Goal: Find specific page/section: Find specific page/section

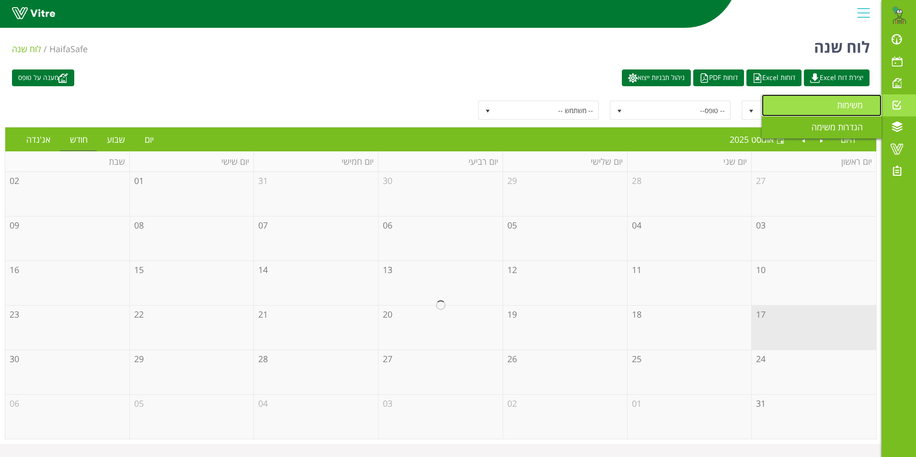
click at [851, 102] on span "משימות" at bounding box center [855, 104] width 37 height 11
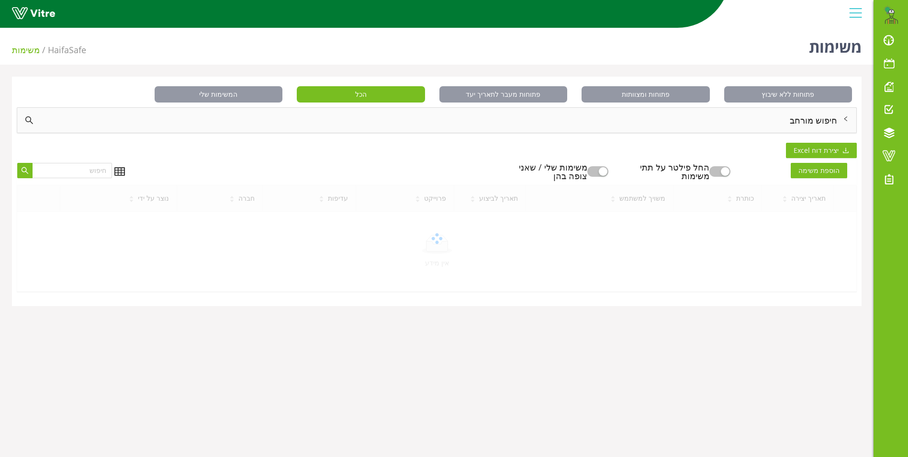
click at [803, 117] on div "חיפוש מורחב" at bounding box center [437, 120] width 840 height 25
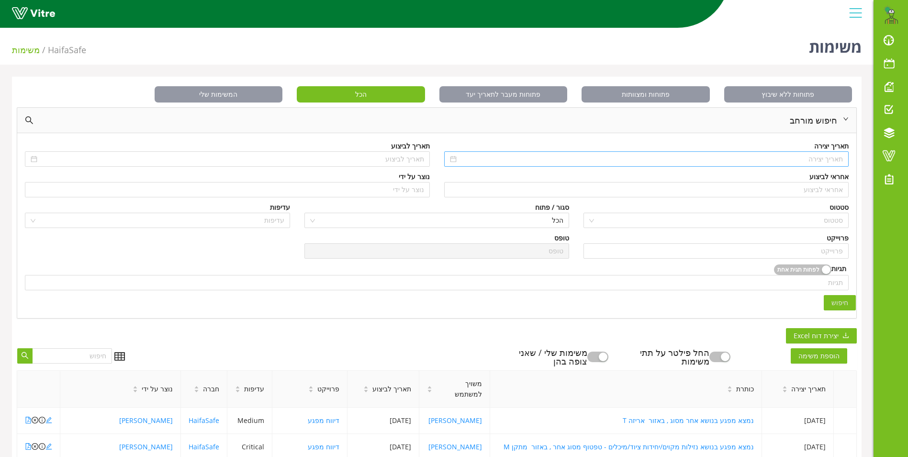
click at [812, 158] on input at bounding box center [651, 159] width 385 height 11
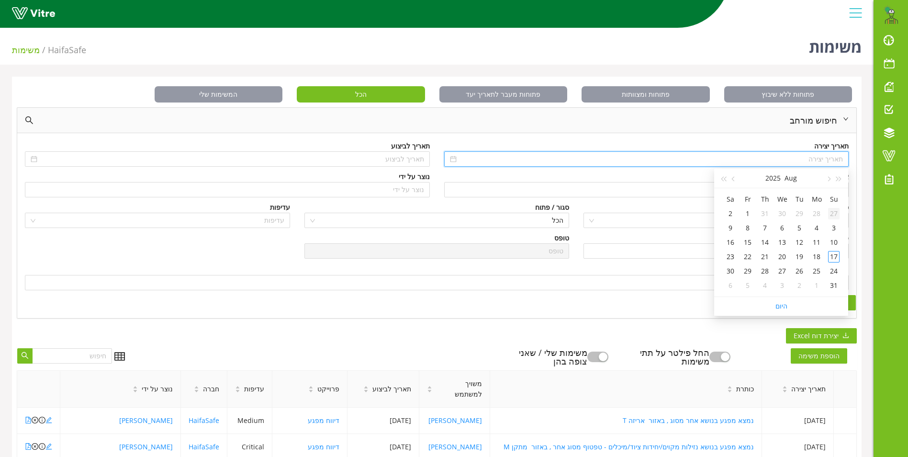
type input "27/07/2025"
click at [840, 175] on button "button" at bounding box center [839, 178] width 11 height 19
type input "07/08/2022"
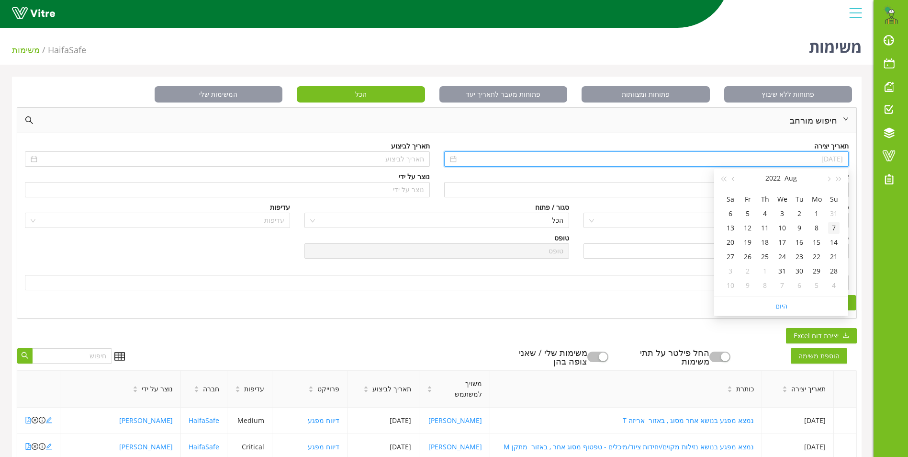
click at [828, 224] on td "7" at bounding box center [834, 228] width 17 height 14
click at [828, 224] on input "search" at bounding box center [719, 220] width 247 height 14
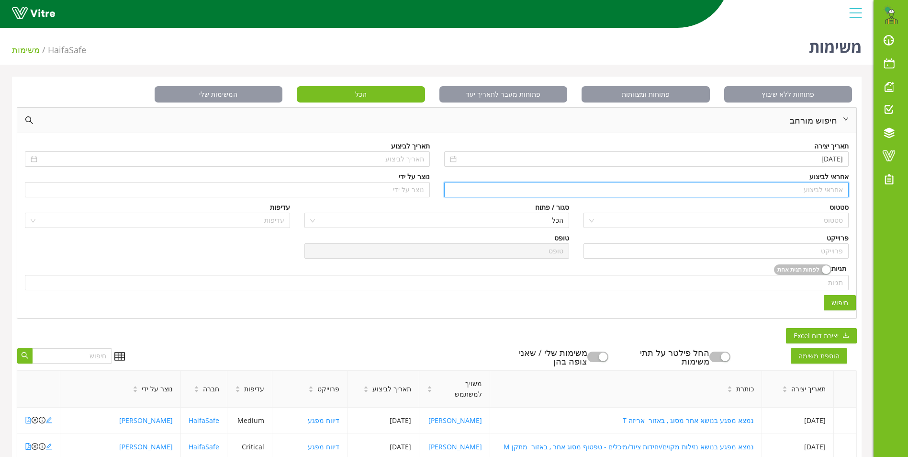
click at [822, 193] on input "search" at bounding box center [647, 189] width 394 height 14
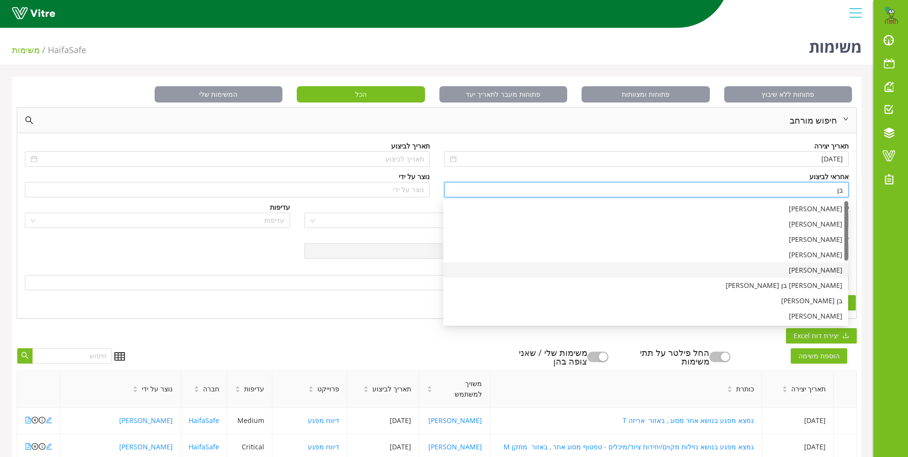
click at [822, 269] on div "בן שרעבי" at bounding box center [646, 270] width 394 height 11
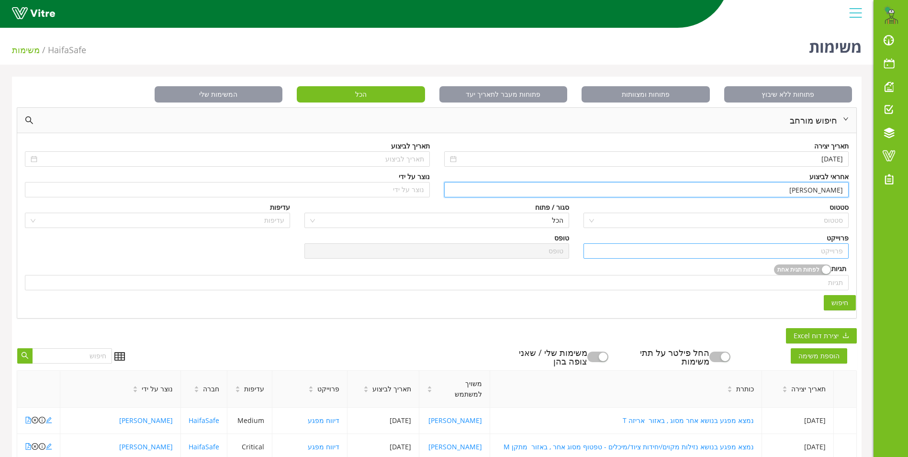
type input "בן שרעבי"
click at [837, 252] on input "search" at bounding box center [717, 251] width 254 height 14
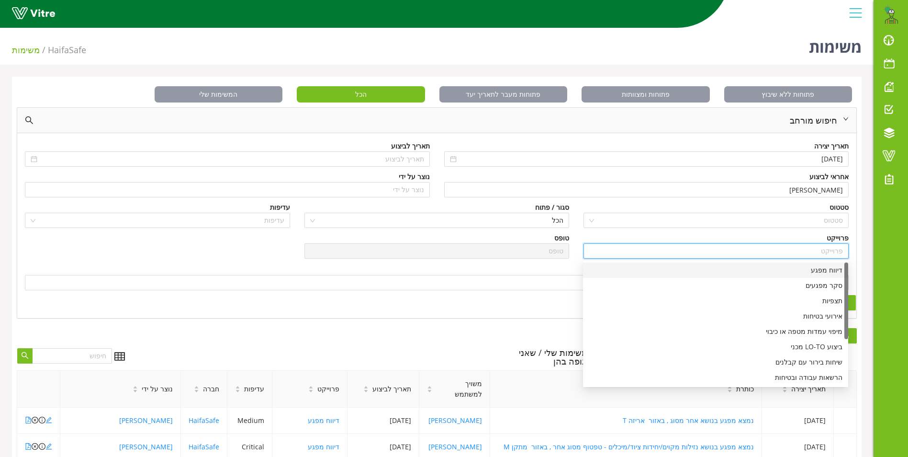
click at [827, 271] on div "דיווח מפגע" at bounding box center [716, 270] width 254 height 11
type input "דיווח מפגע"
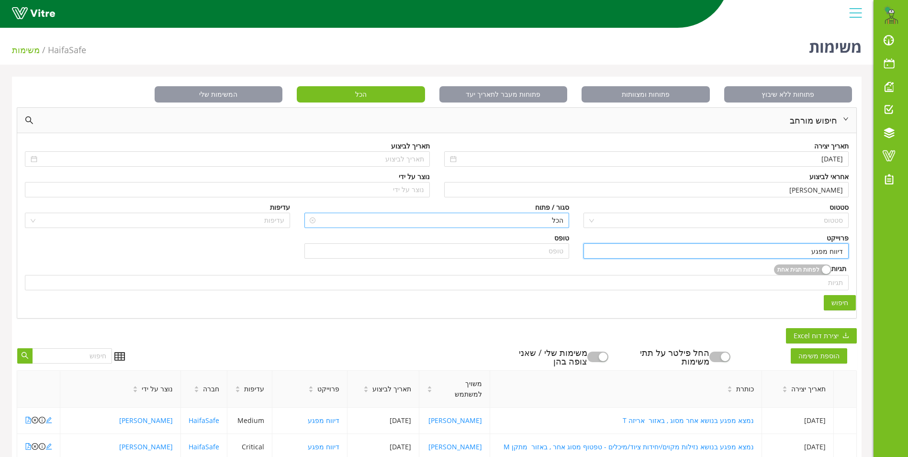
click at [539, 219] on span "הכל" at bounding box center [437, 220] width 254 height 14
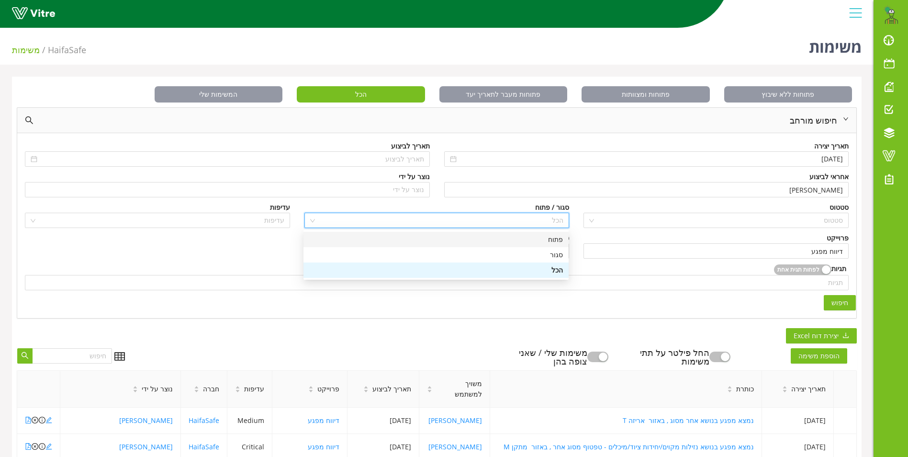
click at [545, 238] on div "פתוח" at bounding box center [436, 239] width 254 height 11
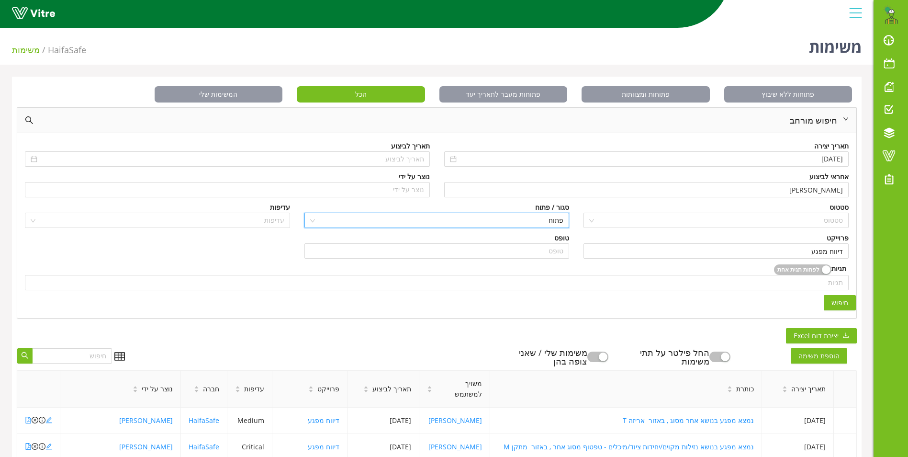
click at [839, 299] on span "חיפוש" at bounding box center [840, 302] width 17 height 11
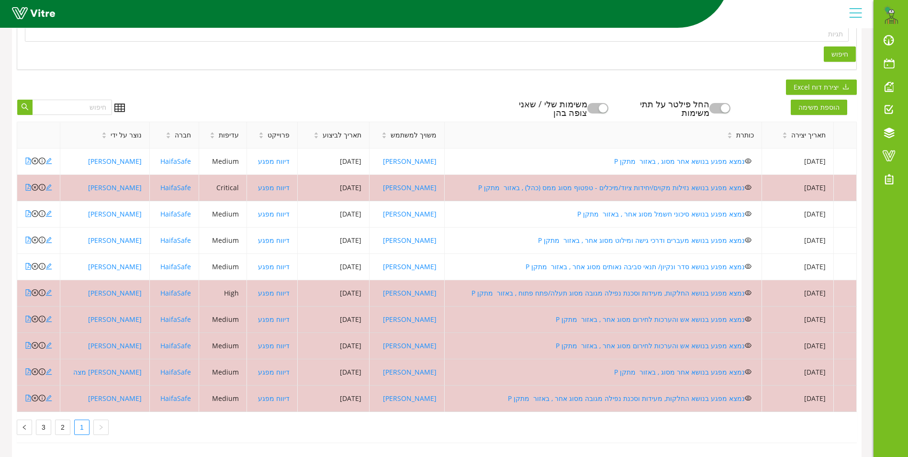
scroll to position [256, 0]
click at [44, 421] on link "3" at bounding box center [43, 427] width 14 height 14
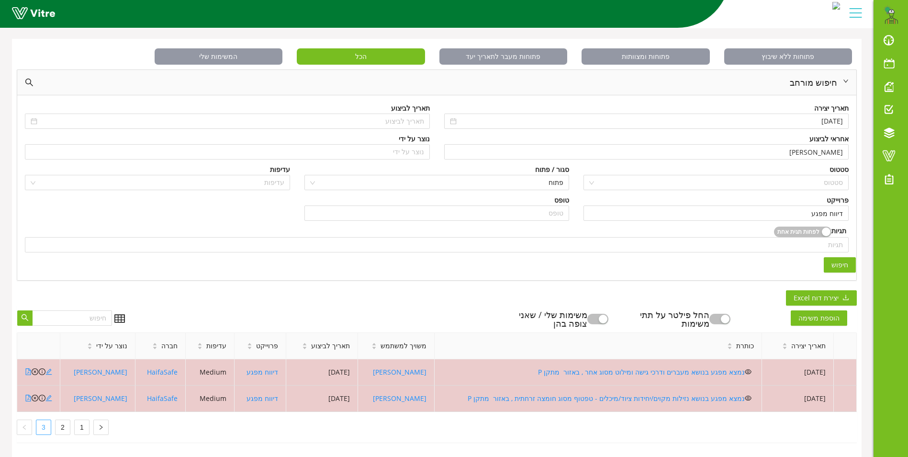
scroll to position [45, 0]
click at [80, 420] on link "1" at bounding box center [82, 427] width 14 height 14
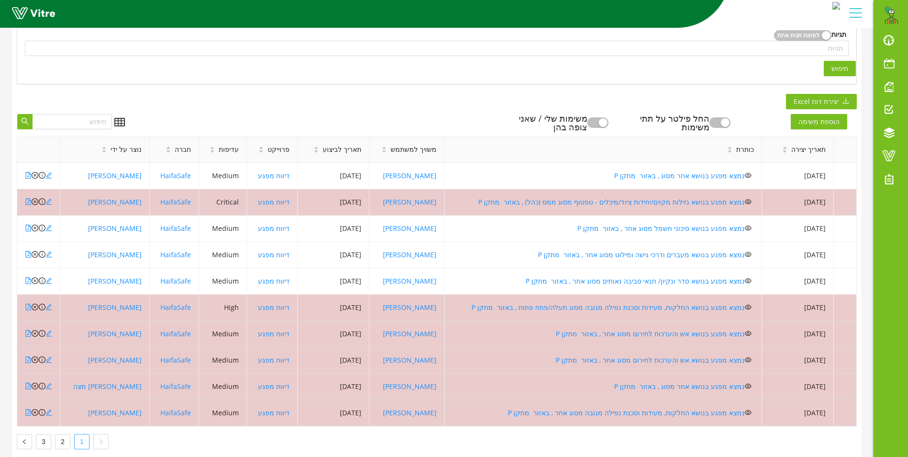
scroll to position [237, 0]
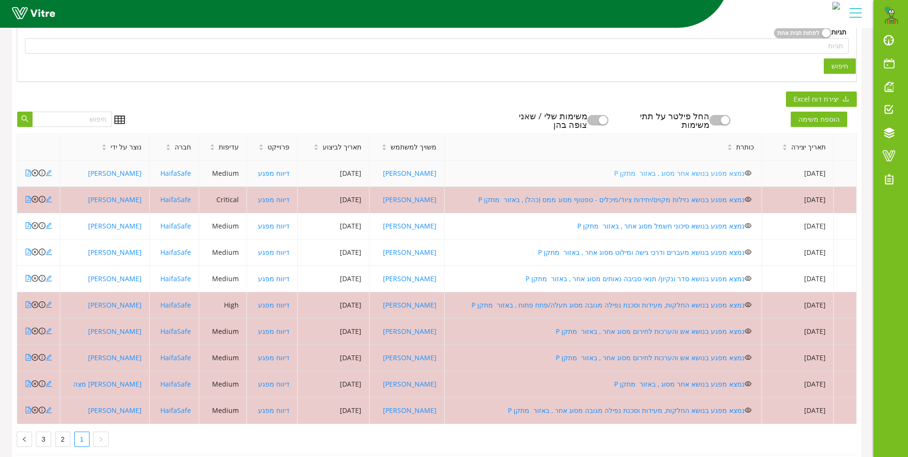
click at [663, 174] on link "נמצא מפגע בנושא אחר מסוג , באזור מתקן P" at bounding box center [679, 173] width 131 height 9
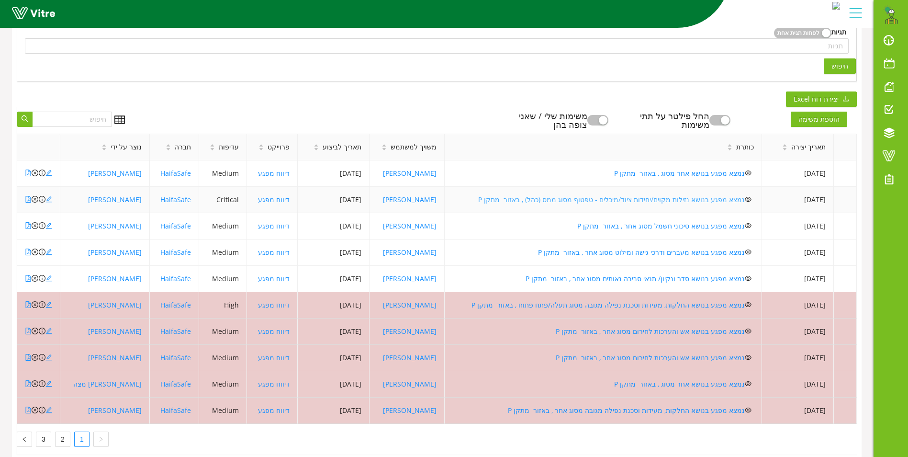
click at [605, 199] on link "נמצא מפגע בנושא נזילות מקוים/יחידות ציוד/מיכלים - טפטוף מסוג ממס (כהל) , באזור …" at bounding box center [611, 199] width 267 height 9
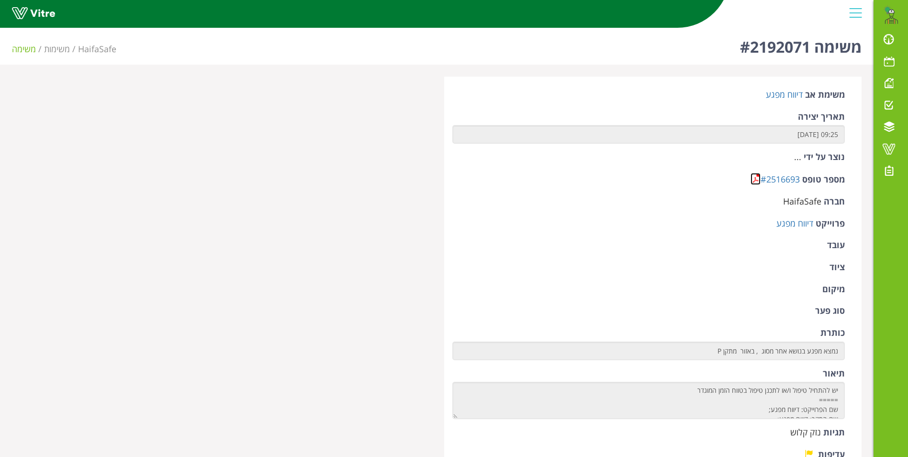
click at [755, 178] on link at bounding box center [756, 179] width 10 height 12
